Goal: Information Seeking & Learning: Learn about a topic

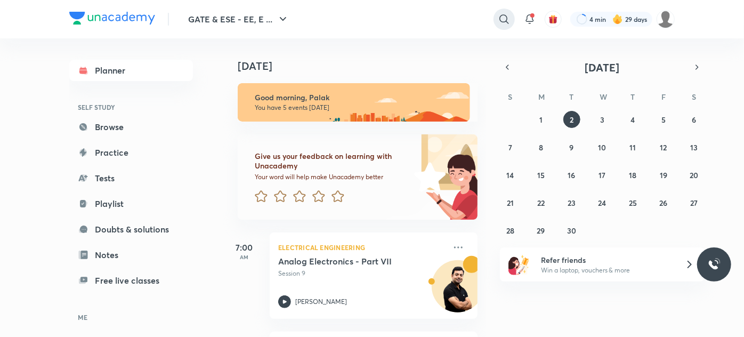
click at [505, 14] on icon at bounding box center [504, 19] width 13 height 13
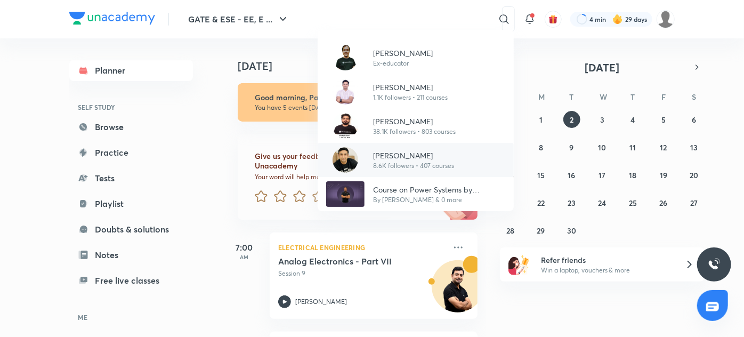
click at [438, 150] on p "[PERSON_NAME]" at bounding box center [413, 155] width 81 height 11
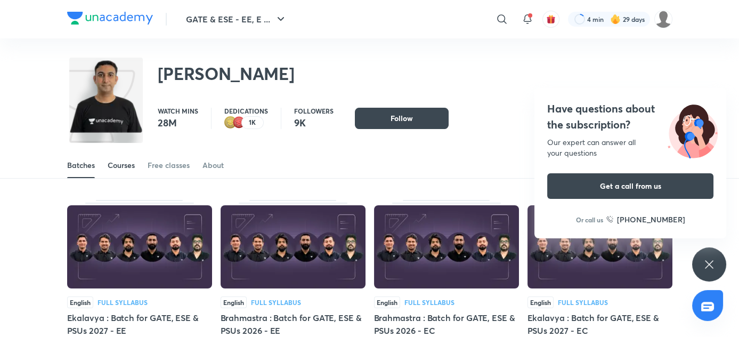
click at [122, 162] on div "Courses" at bounding box center [121, 165] width 27 height 11
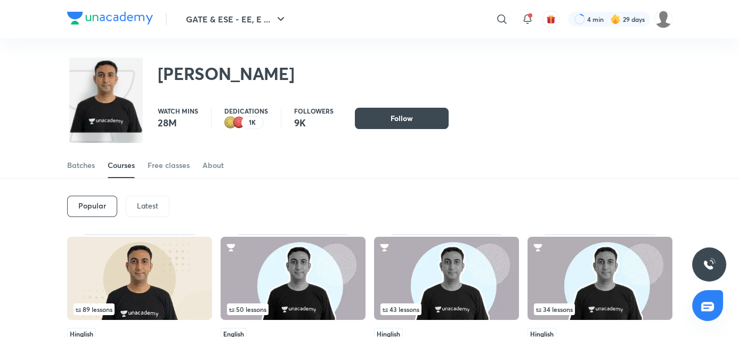
click at [141, 204] on p "Latest" at bounding box center [147, 205] width 21 height 9
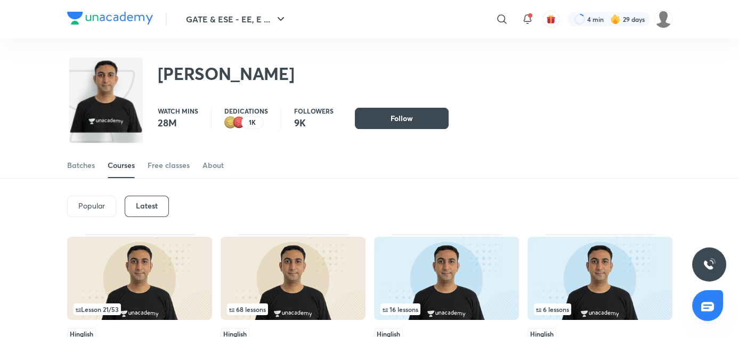
click at [82, 201] on p "Popular" at bounding box center [91, 205] width 27 height 9
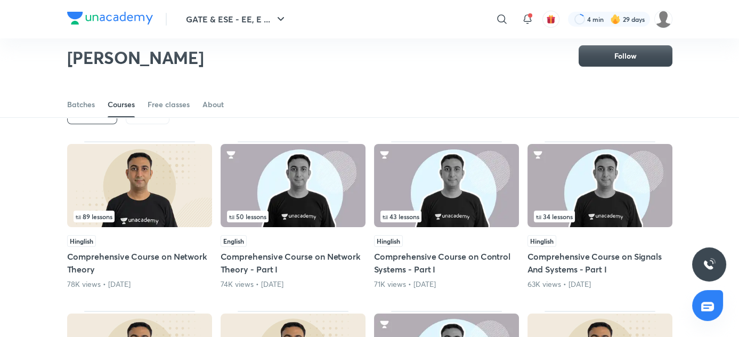
scroll to position [61, 0]
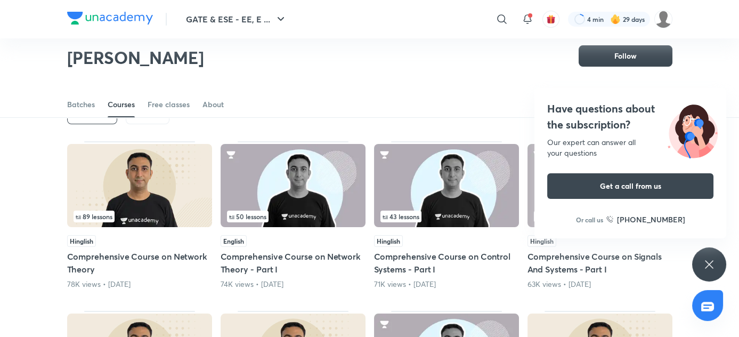
click at [149, 213] on div "89 lessons" at bounding box center [140, 217] width 132 height 12
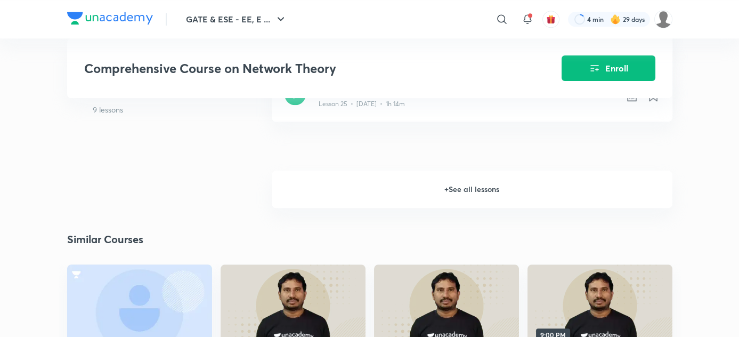
scroll to position [2250, 0]
click at [455, 191] on h6 "+ See all lessons" at bounding box center [472, 189] width 401 height 37
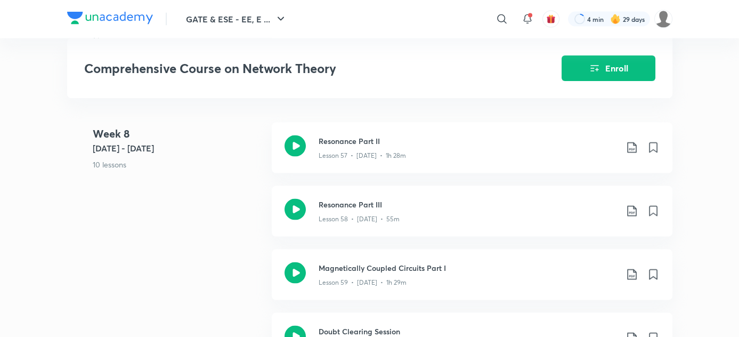
scroll to position [4512, 0]
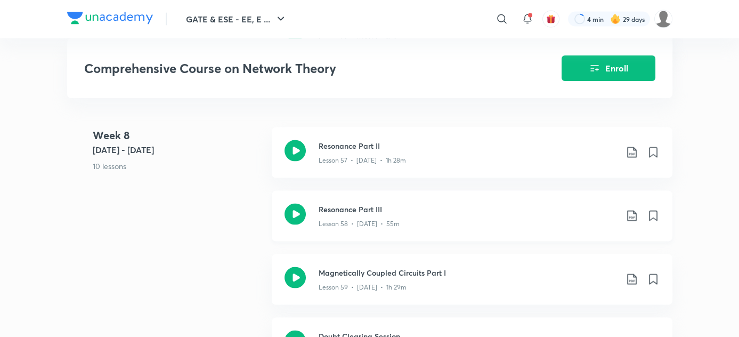
click at [507, 215] on h3 "Resonance Part III" at bounding box center [468, 209] width 298 height 11
click at [369, 158] on div "Lesson 57 • [DATE] • 1h 28m" at bounding box center [468, 158] width 298 height 14
